Goal: Find specific page/section: Find specific page/section

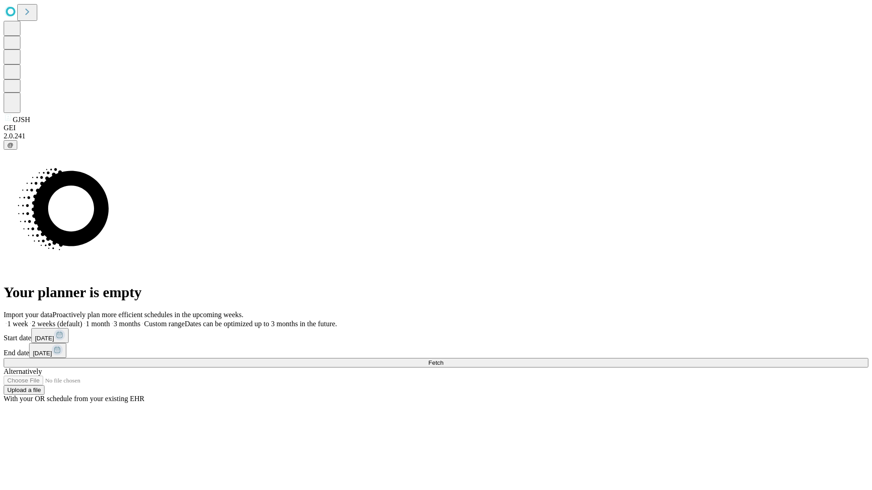
click at [443, 360] on span "Fetch" at bounding box center [435, 363] width 15 height 7
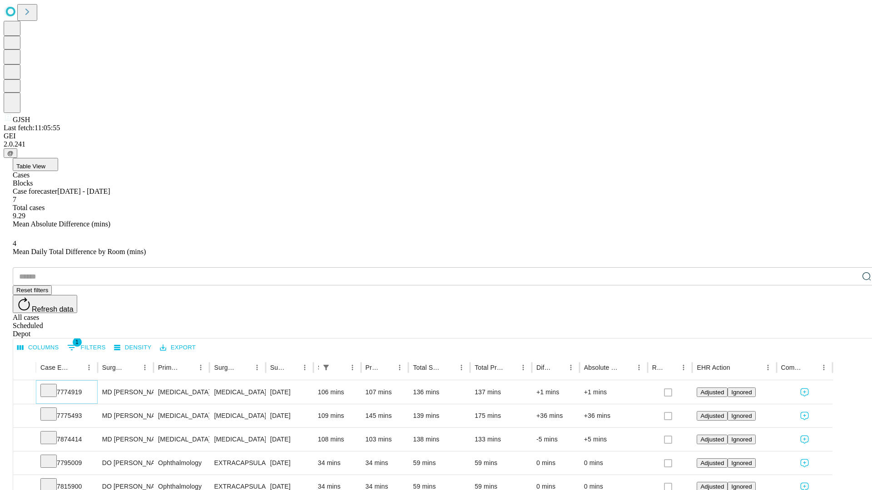
click at [53, 385] on icon at bounding box center [48, 389] width 9 height 9
